Goal: Transaction & Acquisition: Purchase product/service

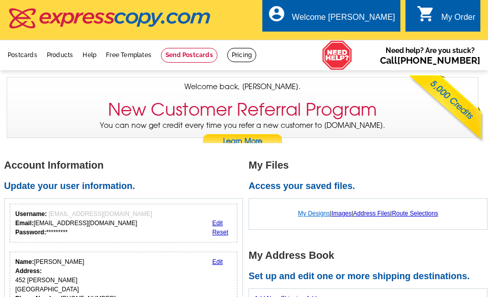
click at [310, 213] on link "My Designs" at bounding box center [314, 213] width 32 height 7
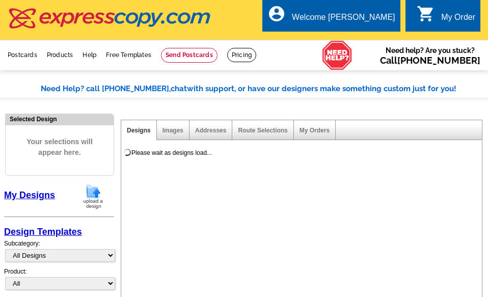
click at [91, 196] on img at bounding box center [93, 196] width 26 height 26
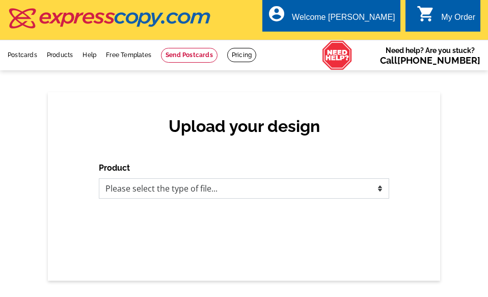
click at [370, 188] on select "Please select the type of file... Postcards Business Cards Letters and flyers G…" at bounding box center [244, 188] width 290 height 20
select select "1"
click at [99, 179] on select "Please select the type of file... Postcards Business Cards Letters and flyers G…" at bounding box center [244, 188] width 290 height 20
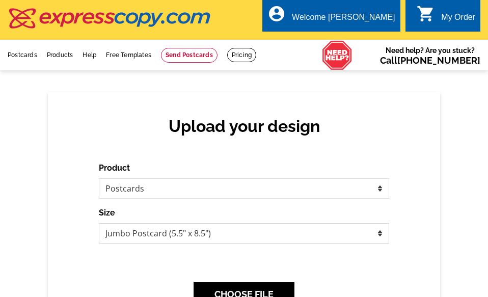
click at [177, 235] on select "Jumbo Postcard (5.5" x 8.5") Regular Postcard (4.25" x 5.6") Panoramic Postcard…" at bounding box center [244, 233] width 290 height 20
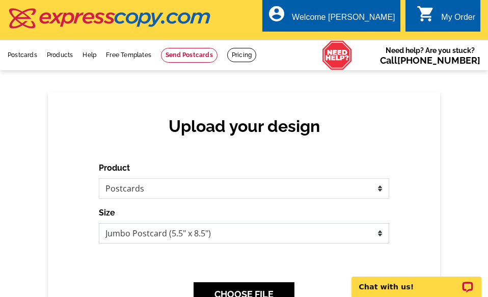
click at [99, 223] on select "Jumbo Postcard (5.5" x 8.5") Regular Postcard (4.25" x 5.6") Panoramic Postcard…" at bounding box center [244, 233] width 290 height 20
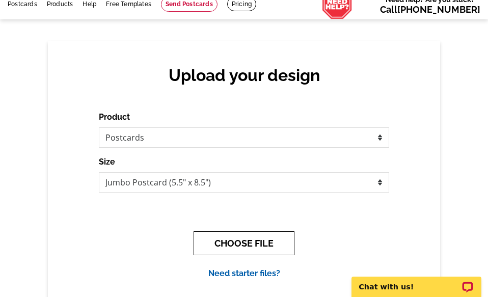
click at [252, 246] on button "CHOOSE FILE" at bounding box center [243, 243] width 101 height 24
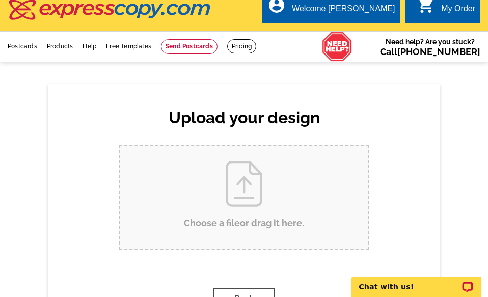
scroll to position [0, 0]
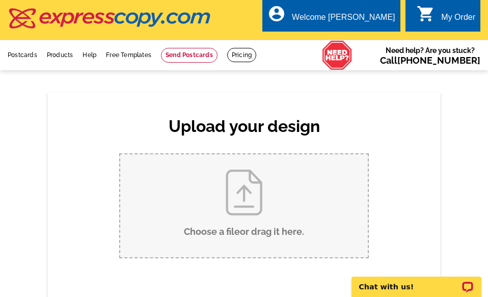
click at [243, 199] on input "Choose a file or drag it here ." at bounding box center [243, 205] width 247 height 103
type input "C:\fakepath\Jumbo JS 126 Grandview Terr.pdf"
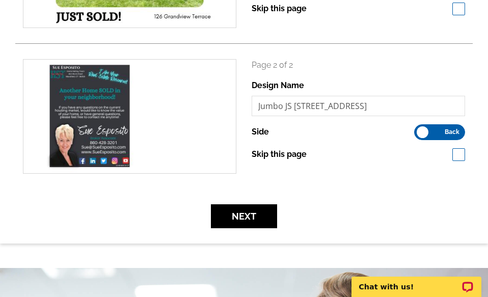
scroll to position [305, 0]
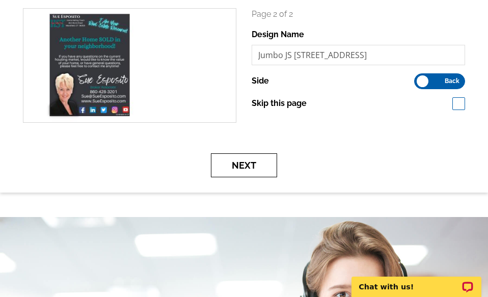
click at [241, 165] on button "Next" at bounding box center [244, 165] width 66 height 24
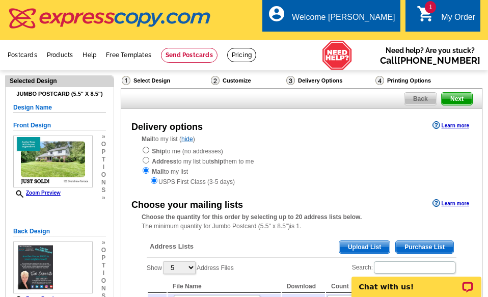
click at [366, 244] on span "Upload List" at bounding box center [364, 247] width 50 height 12
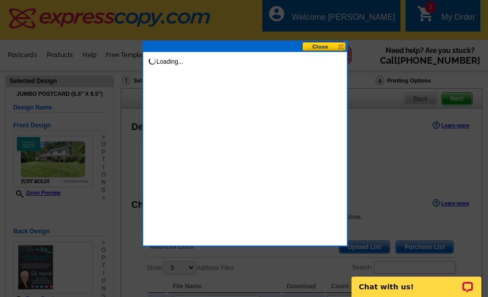
click at [366, 244] on div at bounding box center [244, 148] width 488 height 297
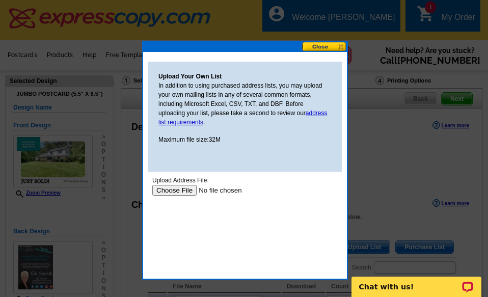
click at [183, 187] on input "file" at bounding box center [216, 190] width 129 height 11
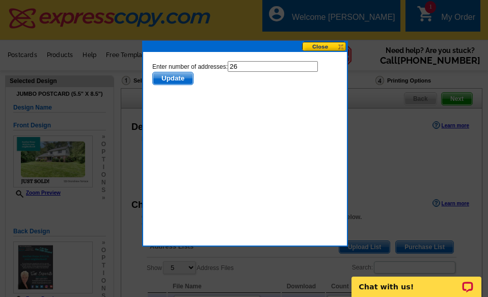
click at [172, 73] on span "Update" at bounding box center [173, 78] width 40 height 12
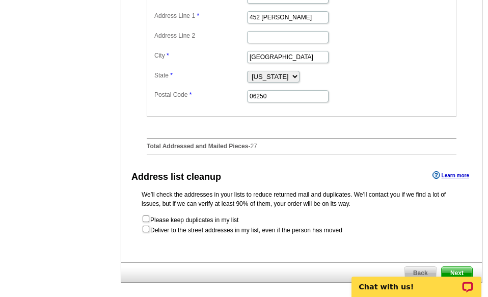
scroll to position [509, 0]
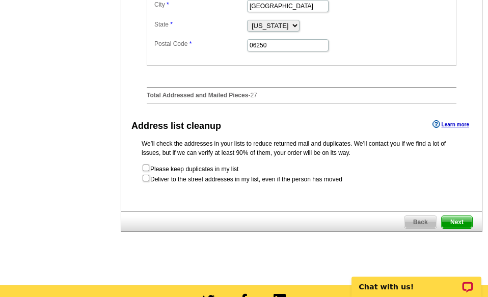
click at [451, 228] on span "Next" at bounding box center [456, 222] width 31 height 12
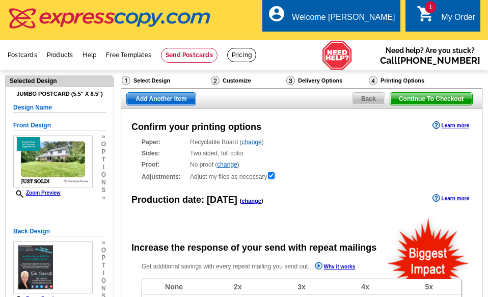
radio input "false"
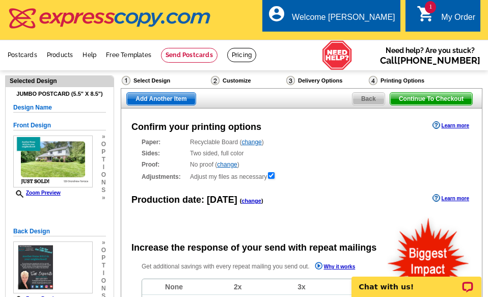
scroll to position [102, 0]
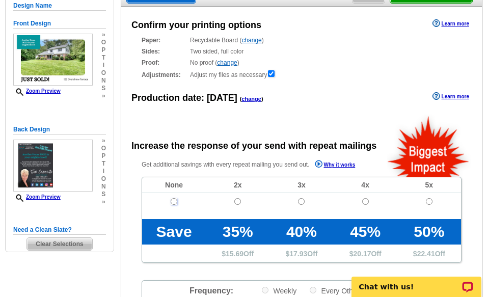
click at [174, 202] on input "radio" at bounding box center [173, 201] width 7 height 7
radio input "true"
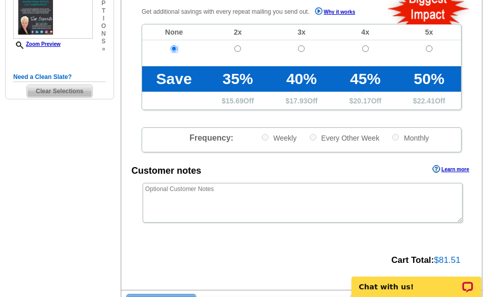
scroll to position [356, 0]
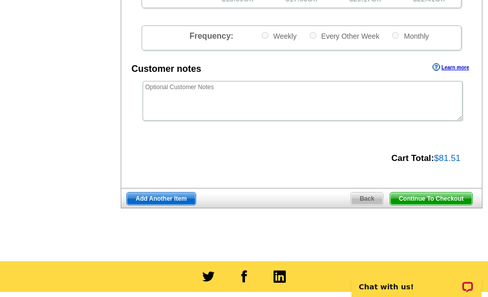
click at [165, 197] on span "Add Another Item" at bounding box center [161, 198] width 68 height 12
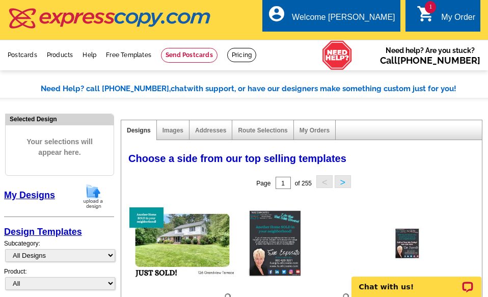
click at [92, 196] on img at bounding box center [93, 196] width 26 height 26
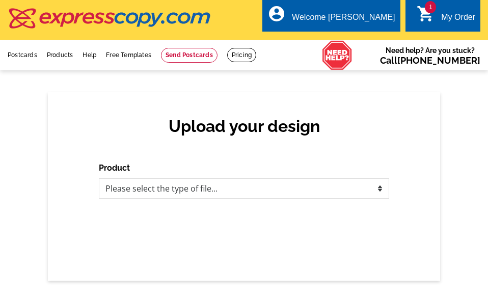
select select "1"
click at [99, 179] on select "Please select the type of file... Postcards Business Cards Letters and flyers G…" at bounding box center [244, 188] width 290 height 20
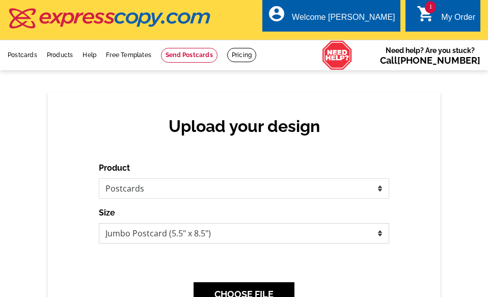
click at [150, 230] on select "Jumbo Postcard (5.5" x 8.5") Regular Postcard (4.25" x 5.6") Panoramic Postcard…" at bounding box center [244, 233] width 290 height 20
click at [99, 223] on select "Jumbo Postcard (5.5" x 8.5") Regular Postcard (4.25" x 5.6") Panoramic Postcard…" at bounding box center [244, 233] width 290 height 20
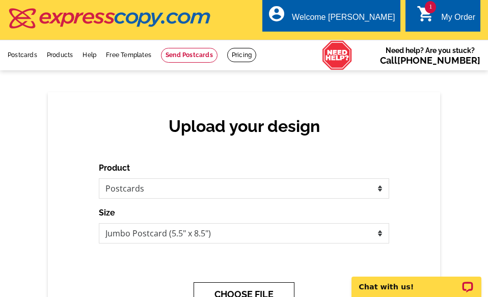
click at [236, 286] on button "CHOOSE FILE" at bounding box center [243, 294] width 101 height 24
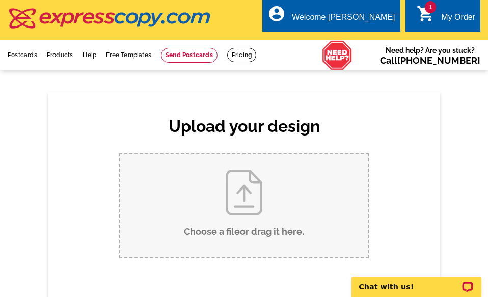
click at [237, 192] on input "Choose a file or drag it here ." at bounding box center [243, 205] width 247 height 103
type input "C:\fakepath\Jumbo JS 59 Ulasik Road.pdf"
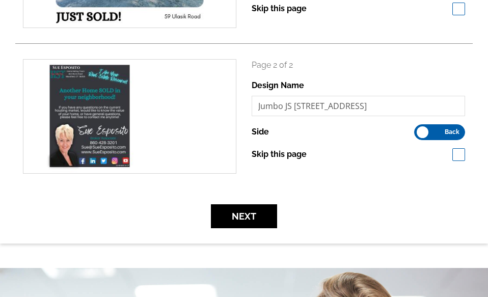
scroll to position [305, 0]
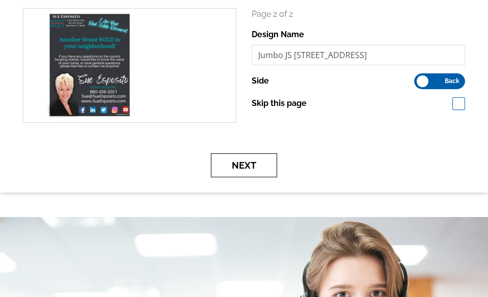
click at [246, 164] on button "Next" at bounding box center [244, 165] width 66 height 24
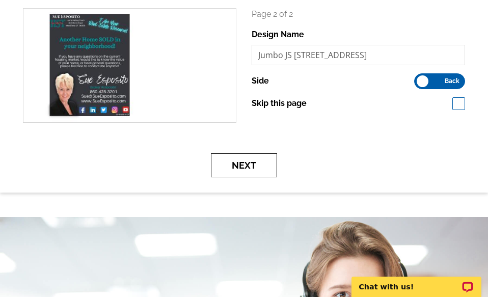
scroll to position [0, 0]
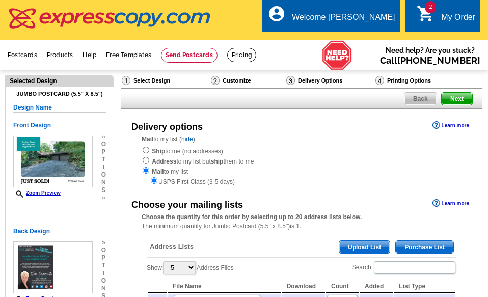
click at [366, 244] on span "Upload List" at bounding box center [364, 247] width 50 height 12
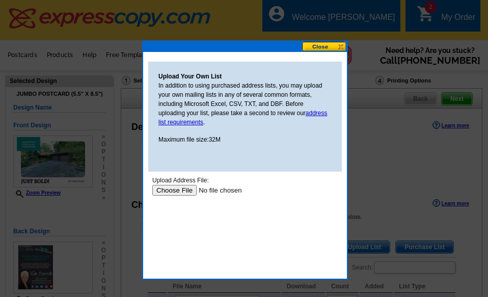
click at [176, 191] on input "file" at bounding box center [216, 190] width 129 height 11
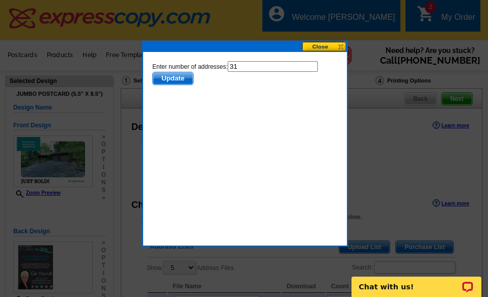
click at [176, 75] on span "Update" at bounding box center [173, 78] width 40 height 12
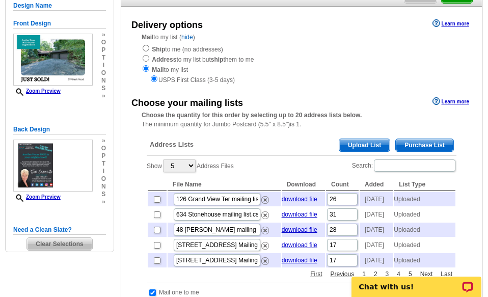
scroll to position [153, 0]
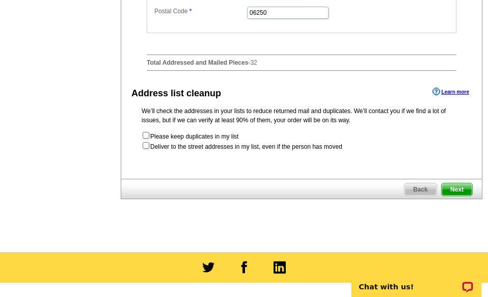
scroll to position [611, 0]
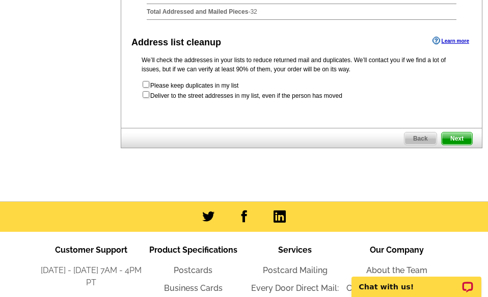
click at [459, 145] on span "Next" at bounding box center [456, 138] width 31 height 12
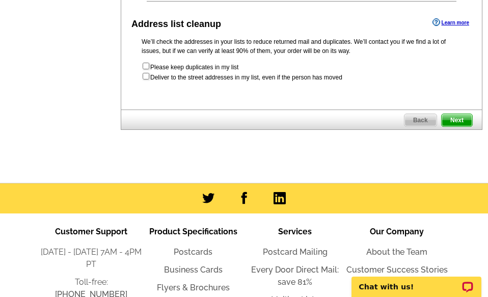
scroll to position [0, 0]
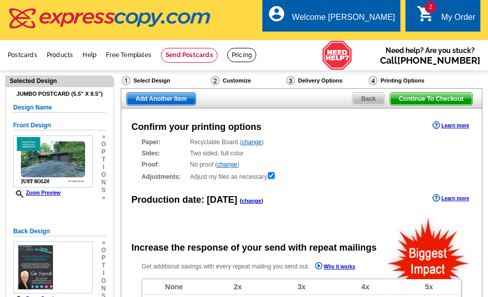
radio input "false"
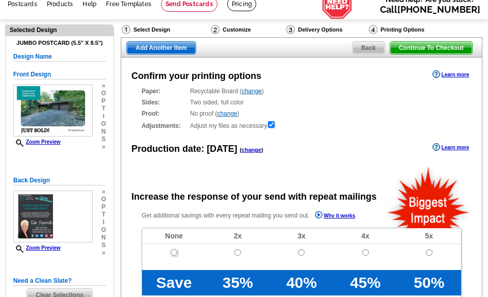
click at [172, 251] on input "radio" at bounding box center [173, 252] width 7 height 7
radio input "true"
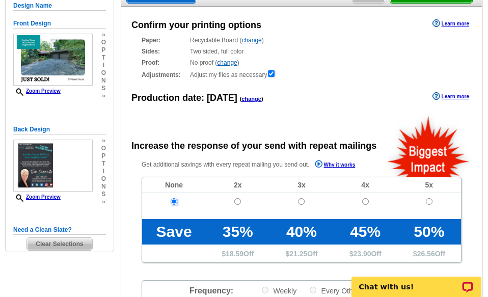
scroll to position [0, 0]
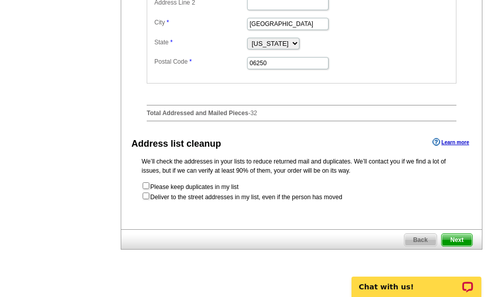
click at [452, 246] on span "Next" at bounding box center [456, 240] width 31 height 12
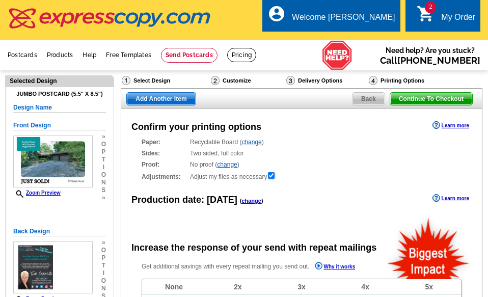
radio input "false"
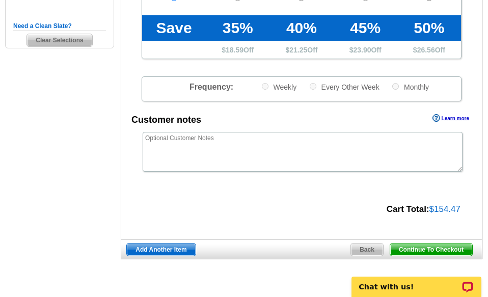
click at [418, 247] on span "Continue To Checkout" at bounding box center [431, 249] width 82 height 12
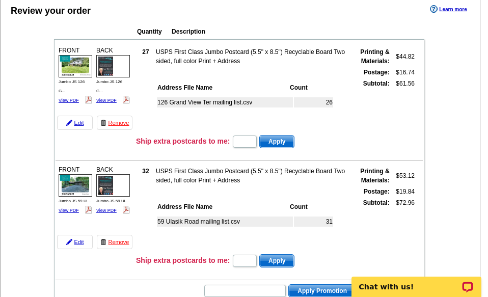
scroll to position [153, 0]
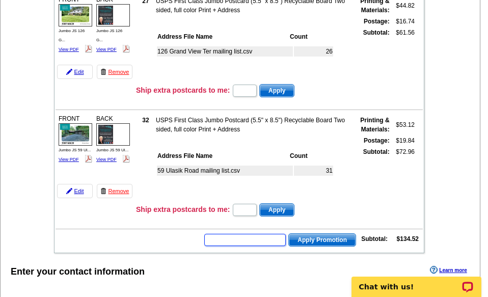
click at [225, 237] on input "text" at bounding box center [244, 240] width 81 height 12
type input "CHAT20"
click at [323, 237] on span "Apply Promotion" at bounding box center [322, 240] width 67 height 12
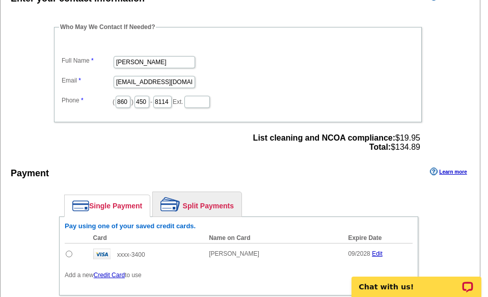
scroll to position [509, 0]
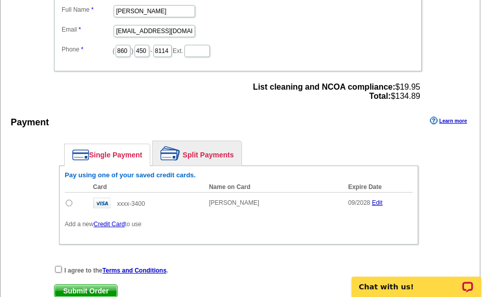
click at [69, 201] on input "radio" at bounding box center [69, 202] width 7 height 7
radio input "true"
click at [60, 267] on input "checkbox" at bounding box center [58, 269] width 7 height 7
checkbox input "true"
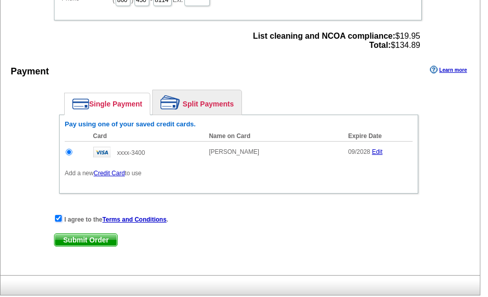
scroll to position [611, 0]
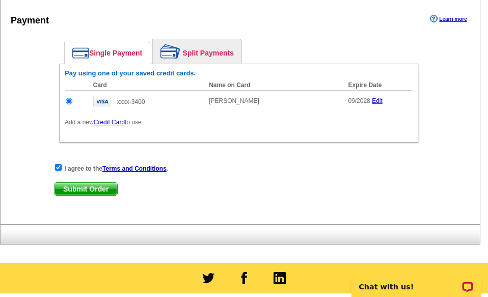
click at [91, 190] on span "Submit Order" at bounding box center [85, 189] width 63 height 12
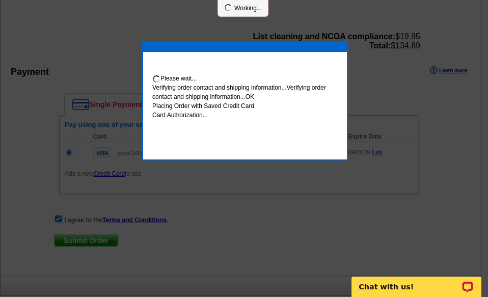
scroll to position [662, 0]
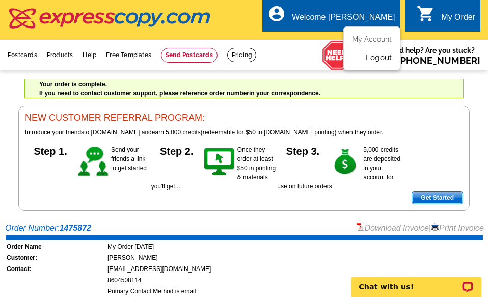
click at [383, 57] on link "Logout" at bounding box center [378, 57] width 26 height 9
